Goal: Task Accomplishment & Management: Complete application form

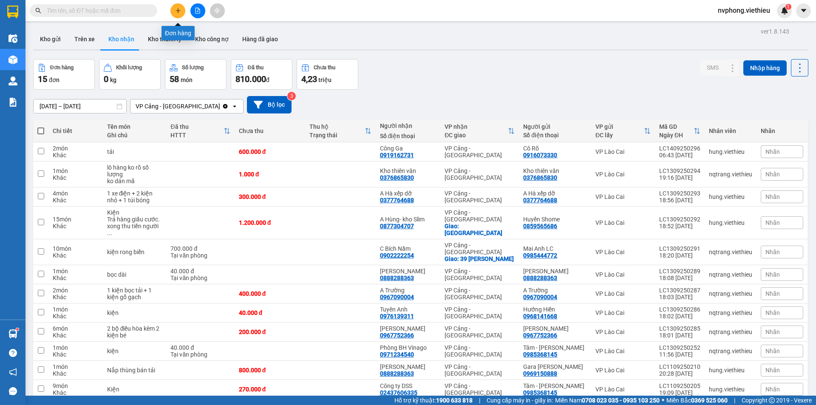
click at [173, 14] on button at bounding box center [177, 10] width 15 height 15
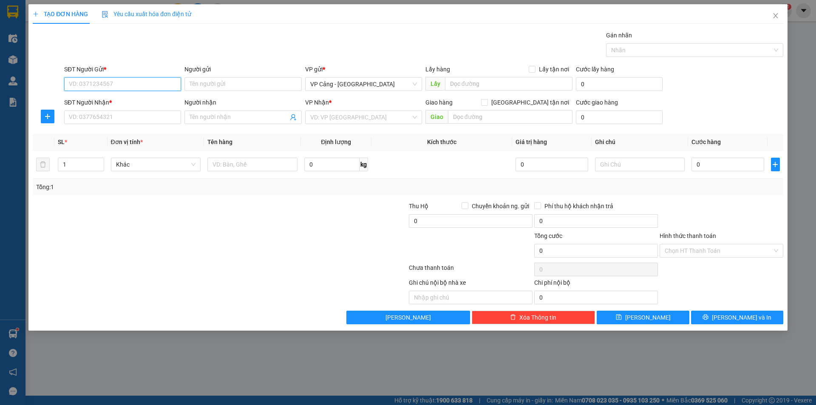
click at [101, 89] on input "SĐT Người Gửi *" at bounding box center [122, 84] width 117 height 14
click at [110, 104] on div "0763151459 - [PERSON_NAME]" at bounding box center [122, 100] width 107 height 9
type input "0763151459"
type input "Chị Hương"
type input "0763151459"
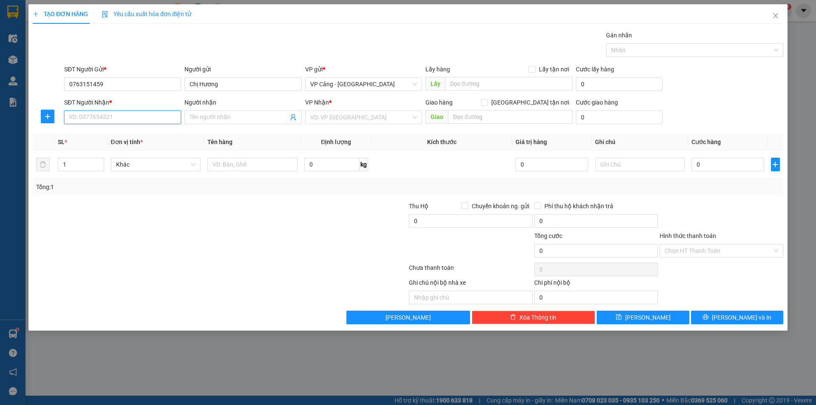
click at [113, 116] on input "SĐT Người Nhận *" at bounding box center [122, 117] width 117 height 14
click at [116, 133] on div "0962168006 - Hoàn Thể" at bounding box center [122, 134] width 107 height 9
type input "0962168006"
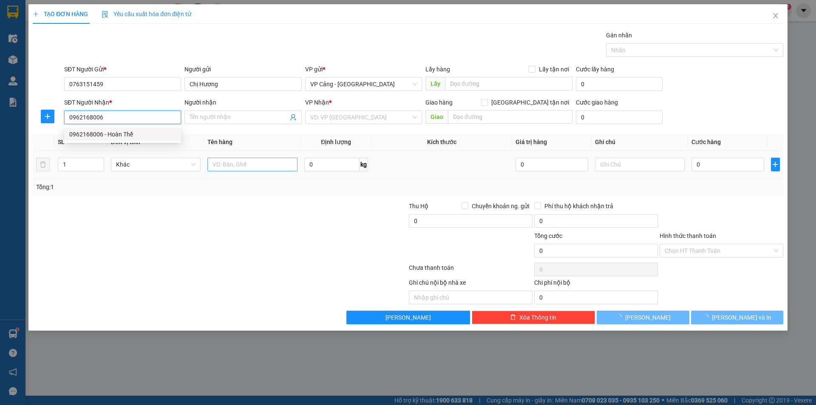
type input "Hoàn Thể"
checkbox input "true"
type input "016 Hòa An"
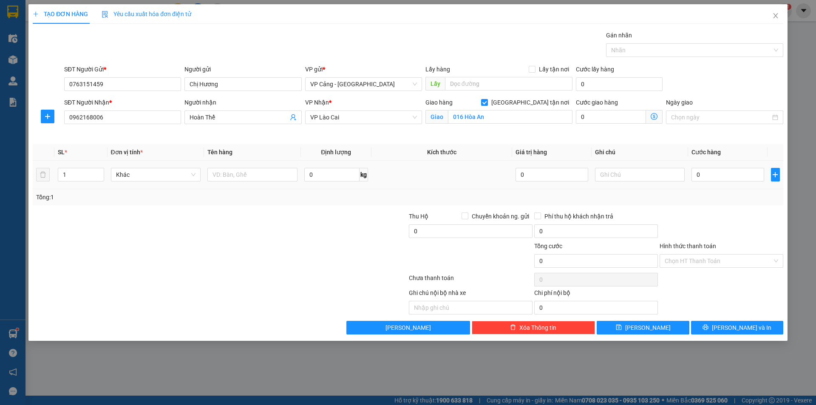
click at [256, 166] on div at bounding box center [252, 174] width 90 height 17
click at [254, 175] on input "text" at bounding box center [252, 175] width 90 height 14
type input "1 bao"
click at [701, 178] on input "0" at bounding box center [727, 175] width 72 height 14
type input "1"
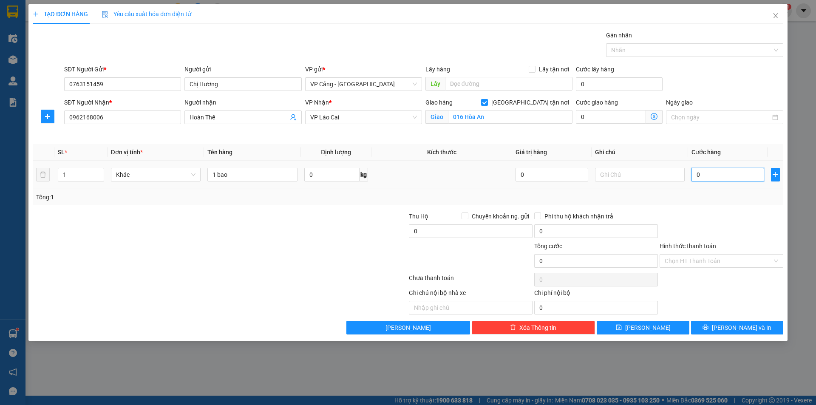
type input "1"
type input "1.000"
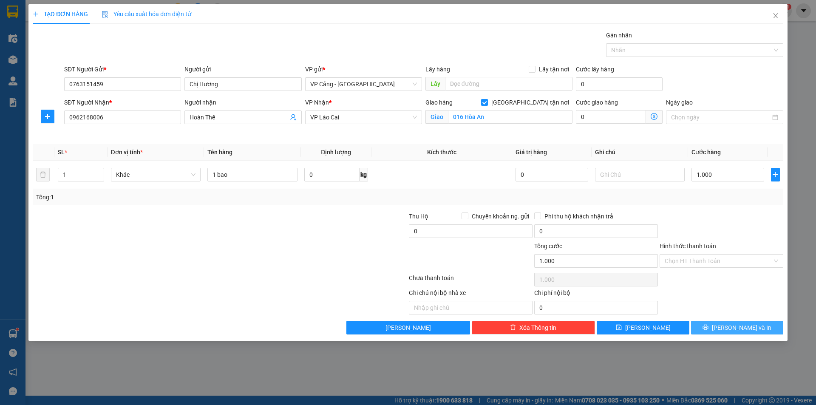
click at [739, 321] on button "[PERSON_NAME] và In" at bounding box center [737, 328] width 92 height 14
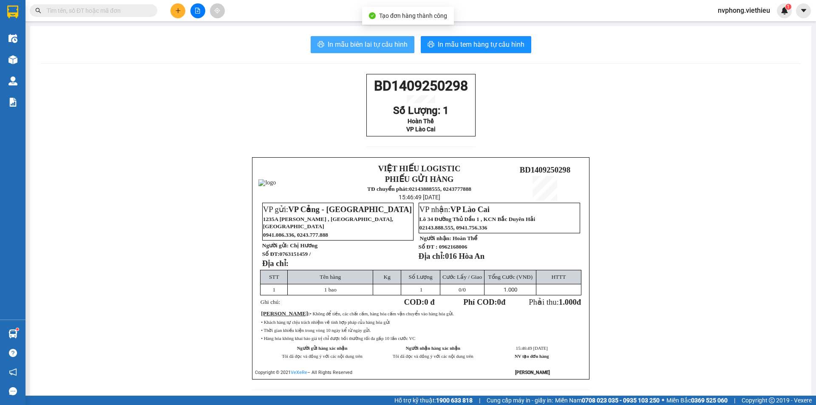
click at [376, 41] on span "In mẫu biên lai tự cấu hình" at bounding box center [368, 44] width 80 height 11
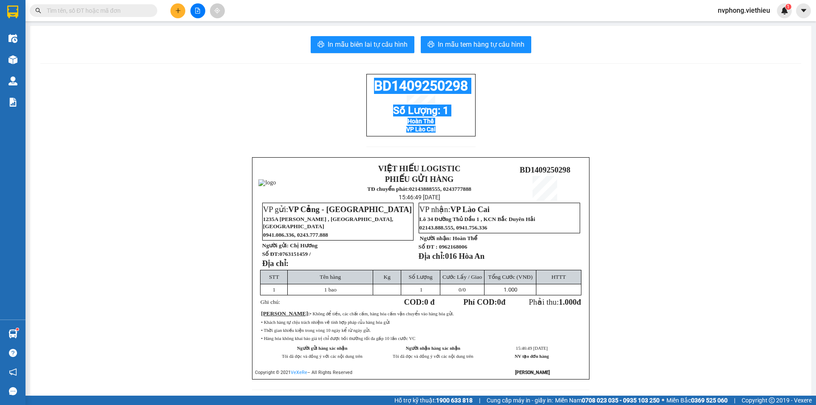
click at [359, 88] on div "BD1409250298 Số Lượng: 1 Hoàn Thể VP Lào Cai VIỆT HIẾU LOGISTIC PHIẾU GỬI HÀNG …" at bounding box center [420, 237] width 761 height 326
